Goal: Transaction & Acquisition: Purchase product/service

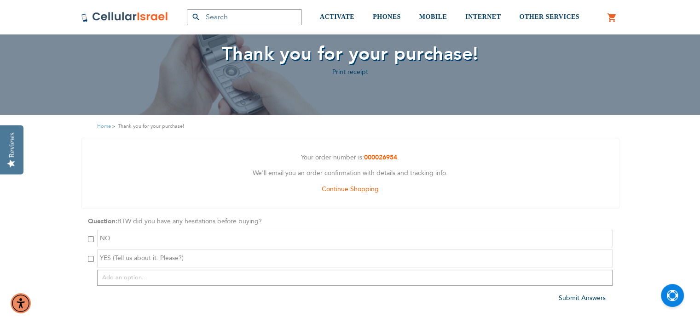
scroll to position [46, 0]
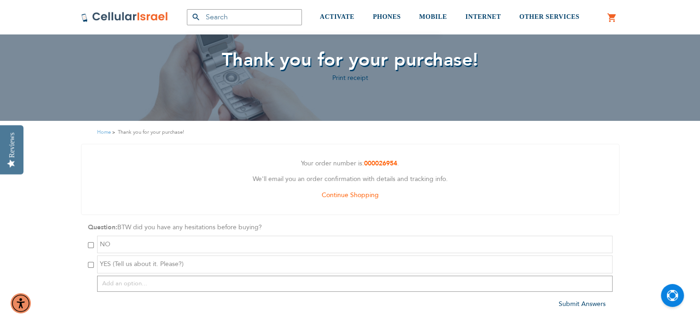
click at [90, 264] on input "checkbox" at bounding box center [91, 265] width 6 height 6
checkbox input "true"
click at [161, 261] on span "YES (Tell us about it. Please?)" at bounding box center [142, 264] width 84 height 9
click at [154, 285] on input "text" at bounding box center [354, 284] width 515 height 16
type input "only avaiable tommorow"
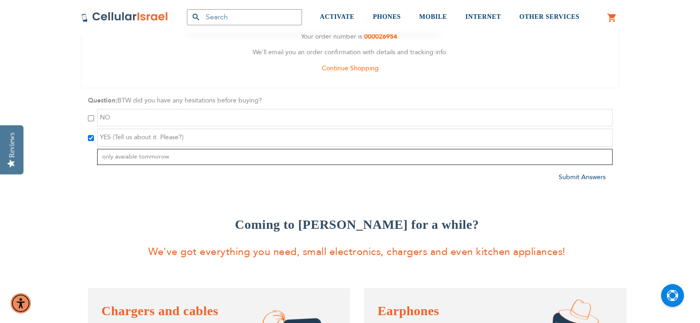
scroll to position [92, 0]
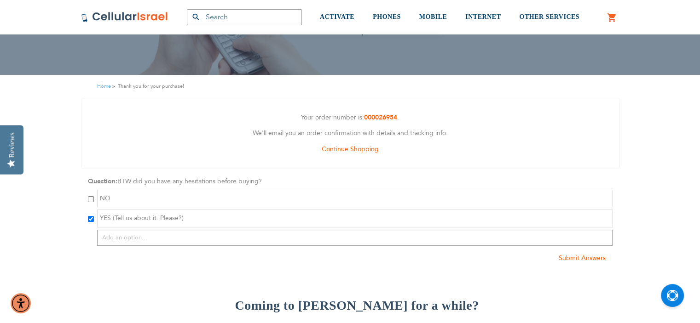
click at [591, 259] on span "Submit Answers" at bounding box center [581, 258] width 47 height 9
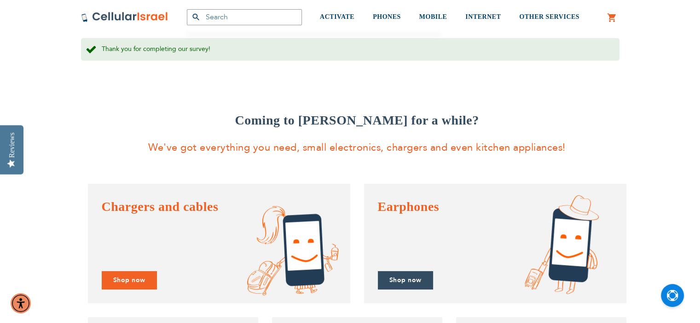
scroll to position [414, 0]
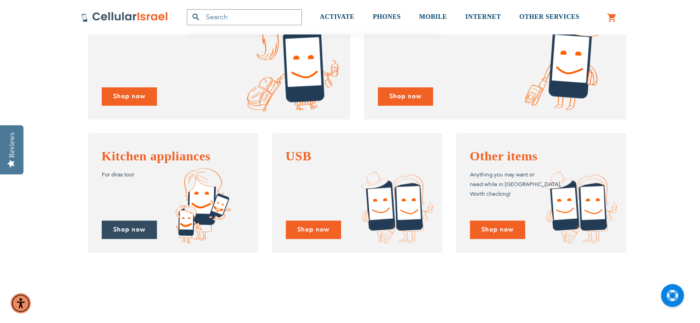
click at [140, 232] on link "Shop now" at bounding box center [129, 230] width 55 height 19
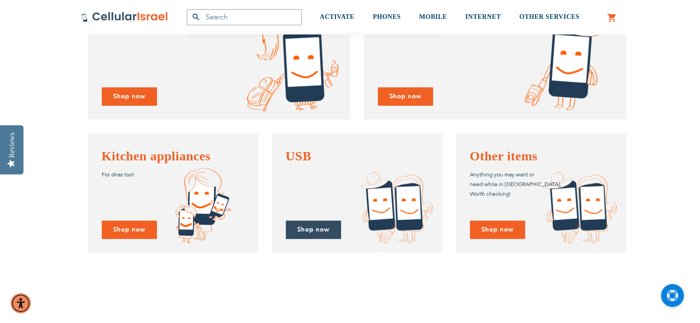
click at [307, 227] on link "Shop now" at bounding box center [313, 230] width 55 height 19
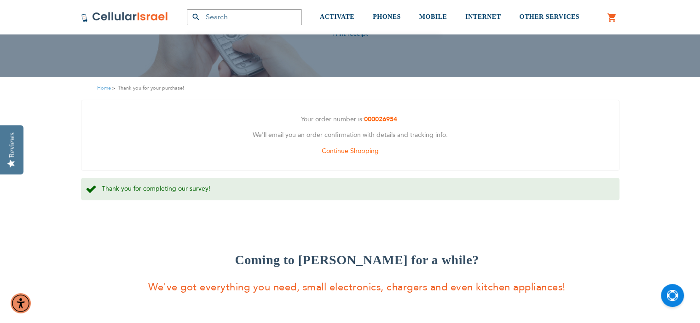
scroll to position [0, 0]
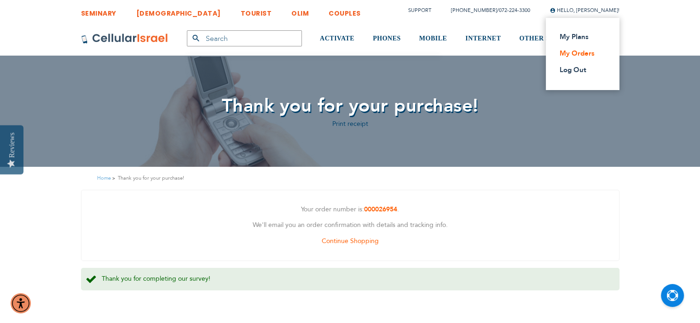
click at [586, 55] on link "My Orders" at bounding box center [579, 53] width 40 height 9
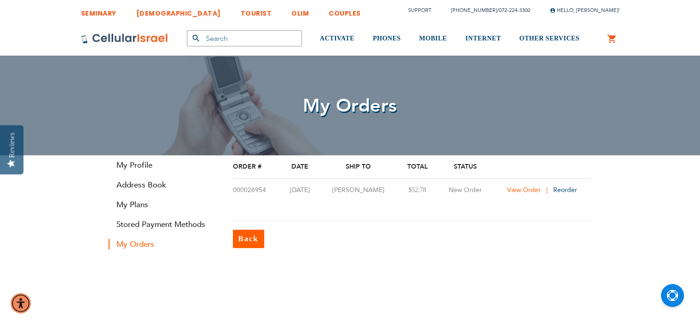
click at [523, 189] on span "View Order" at bounding box center [524, 190] width 34 height 9
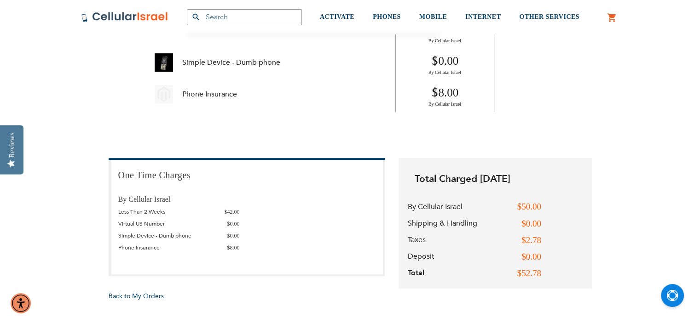
scroll to position [92, 0]
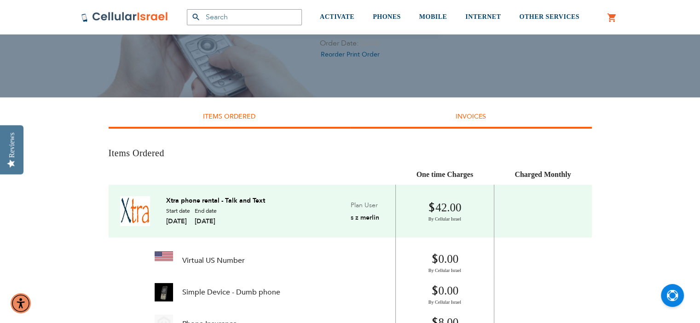
click at [478, 120] on link "Invoices" at bounding box center [470, 116] width 30 height 9
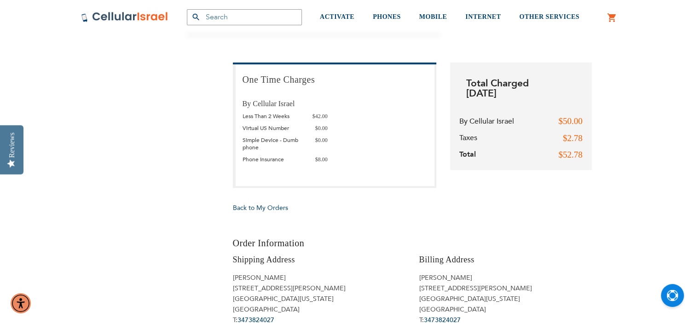
scroll to position [138, 0]
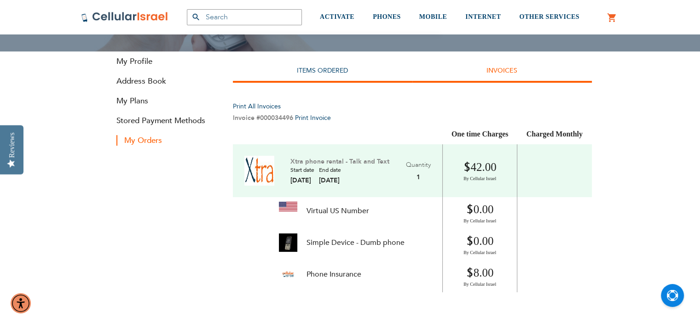
click at [333, 76] on li "Items Ordered" at bounding box center [322, 72] width 179 height 23
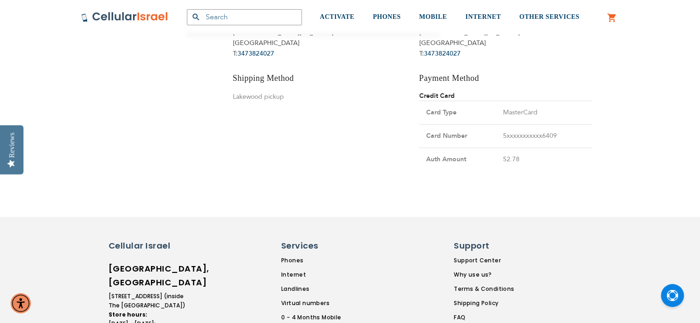
scroll to position [782, 0]
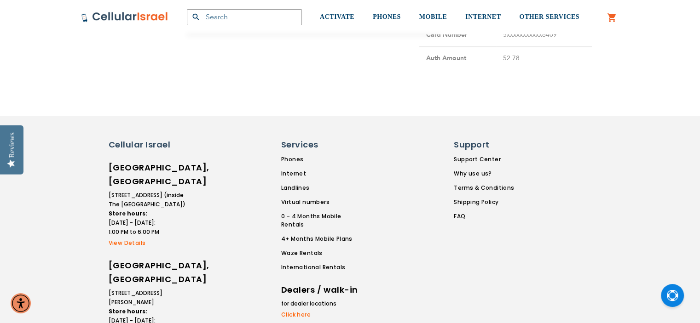
click at [127, 239] on link "View Details" at bounding box center [148, 243] width 78 height 8
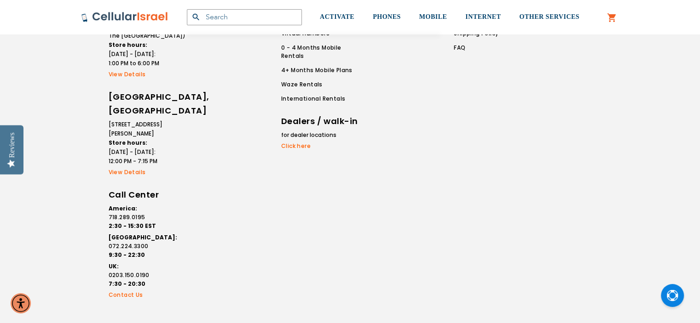
scroll to position [951, 0]
click at [299, 142] on link "Click here" at bounding box center [320, 146] width 78 height 8
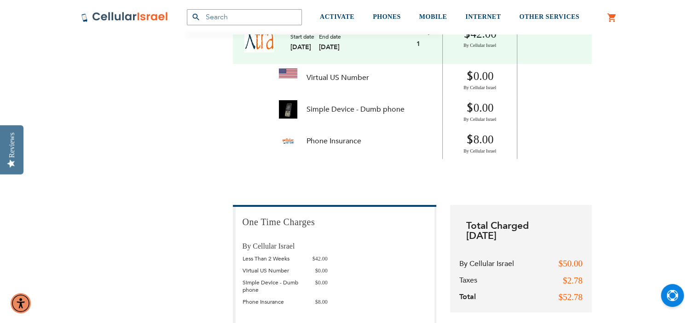
scroll to position [414, 0]
